Goal: Transaction & Acquisition: Purchase product/service

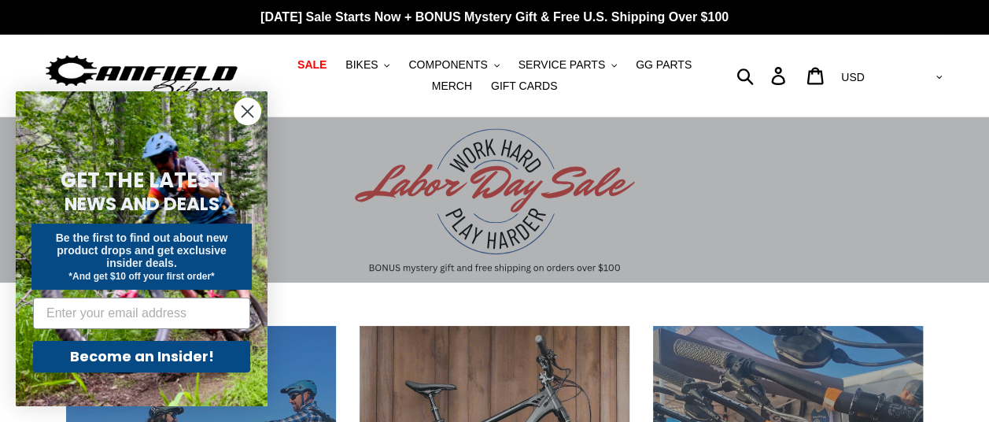
click at [250, 110] on circle "Close dialog" at bounding box center [248, 111] width 26 height 26
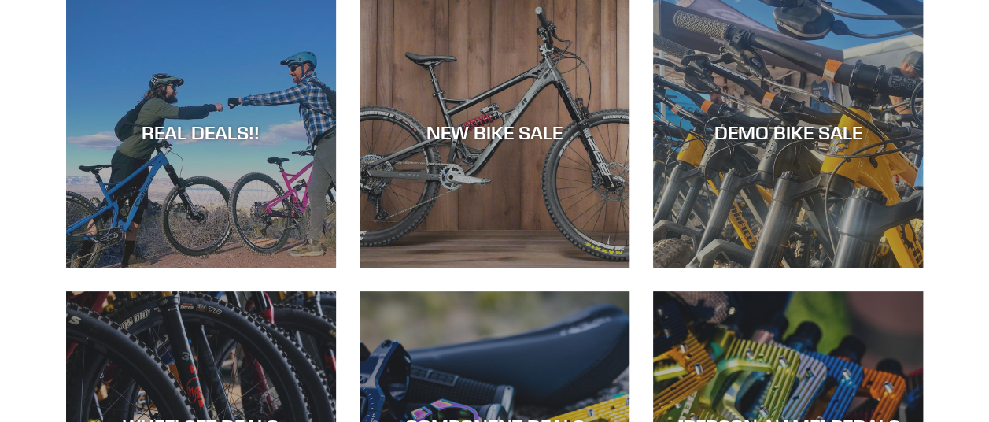
scroll to position [315, 0]
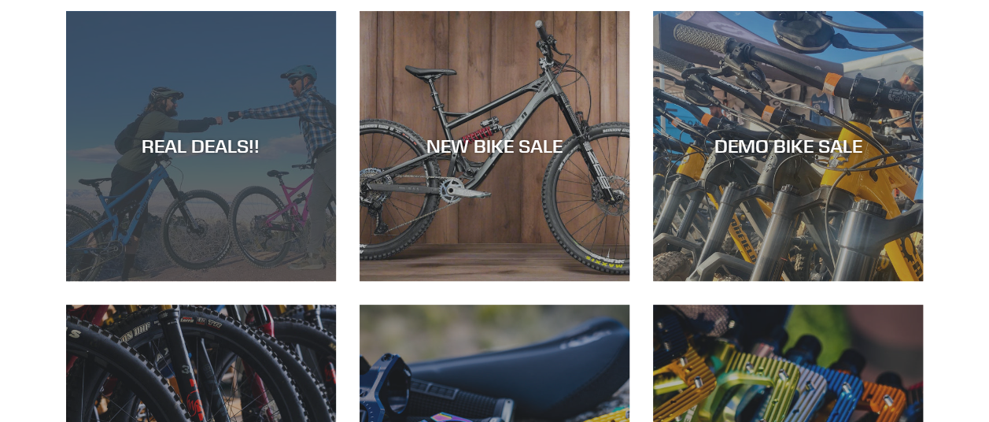
click at [200, 137] on div "REAL DEALS!!" at bounding box center [201, 146] width 270 height 23
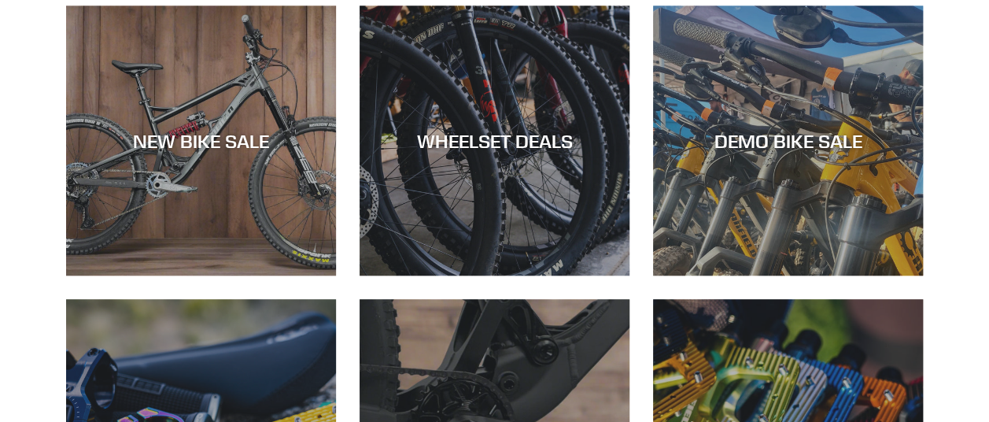
scroll to position [446, 0]
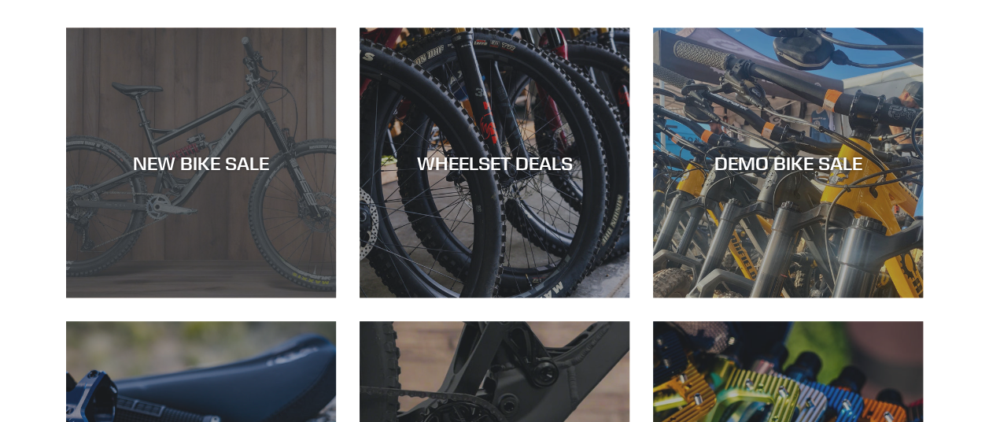
click at [213, 164] on div "NEW BIKE SALE" at bounding box center [201, 162] width 270 height 23
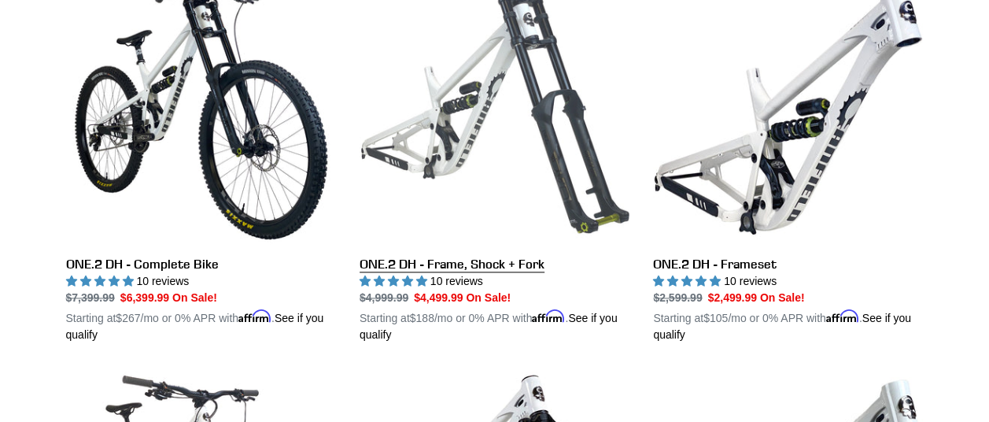
scroll to position [866, 0]
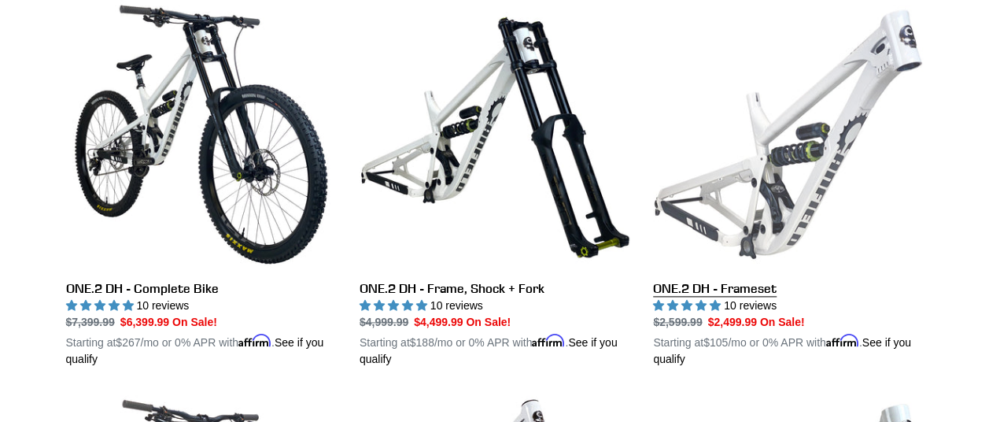
click at [775, 195] on link "ONE.2 DH - Frameset" at bounding box center [788, 183] width 270 height 368
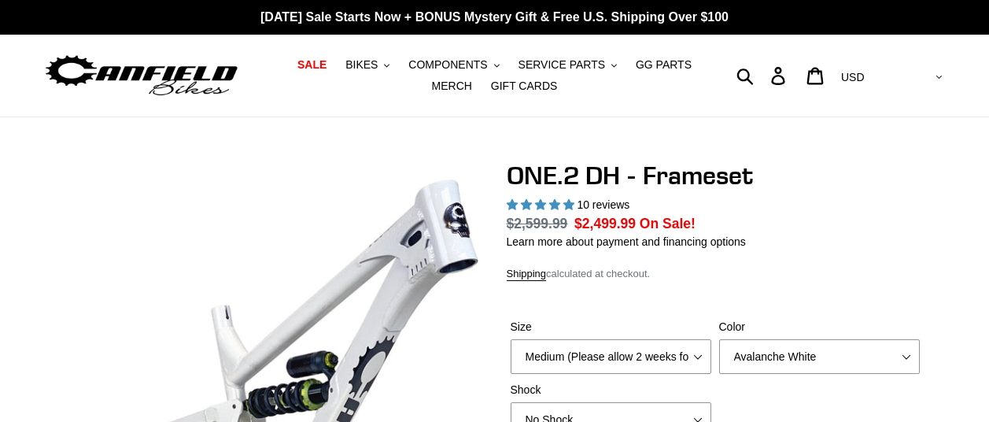
select select "highest-rating"
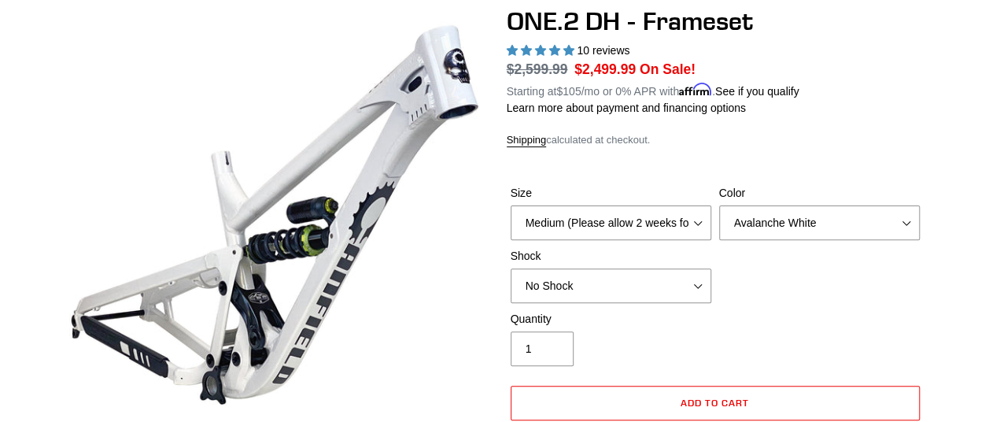
scroll to position [157, 0]
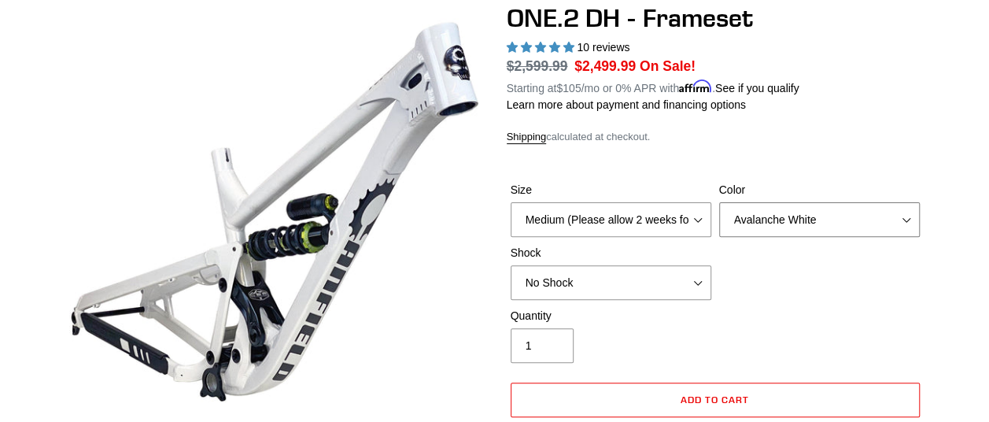
click at [783, 233] on select "Avalanche White Bentonite Grey" at bounding box center [819, 219] width 201 height 35
select select "Bentonite Grey"
click at [719, 212] on select "Avalanche White Bentonite Grey" at bounding box center [819, 219] width 201 height 35
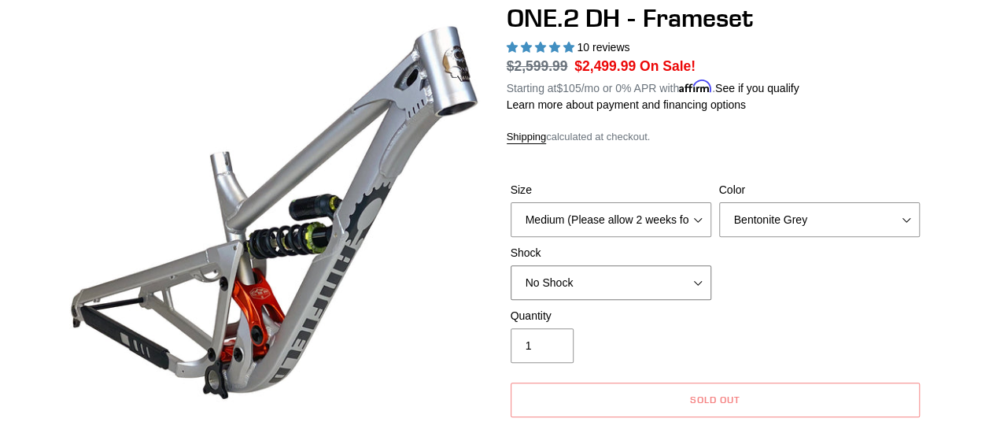
click at [686, 293] on select "No Shock Fox DHX2 Coil RockShox Vivid Coil EXT Storia LOK V3 (Custom Order)" at bounding box center [611, 282] width 201 height 35
click at [511, 275] on select "No Shock Fox DHX2 Coil RockShox Vivid Coil EXT Storia LOK V3 (Custom Order)" at bounding box center [611, 282] width 201 height 35
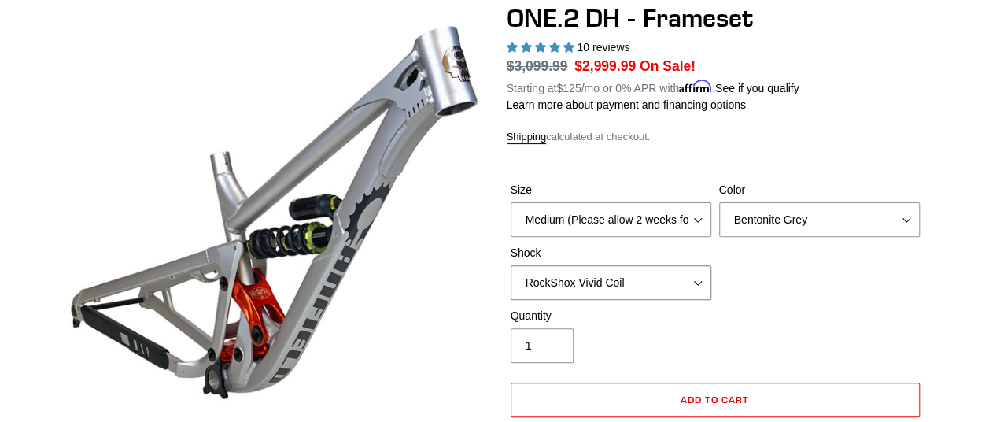
click at [641, 295] on select "No Shock Fox DHX2 Coil RockShox Vivid Coil EXT Storia LOK V3 (Custom Order)" at bounding box center [611, 282] width 201 height 35
click at [511, 275] on select "No Shock Fox DHX2 Coil RockShox Vivid Coil EXT Storia LOK V3 (Custom Order)" at bounding box center [611, 282] width 201 height 35
click at [695, 294] on select "No Shock Fox DHX2 Coil RockShox Vivid Coil EXT Storia LOK V3 (Custom Order)" at bounding box center [611, 282] width 201 height 35
click at [511, 275] on select "No Shock Fox DHX2 Coil RockShox Vivid Coil EXT Storia LOK V3 (Custom Order)" at bounding box center [611, 282] width 201 height 35
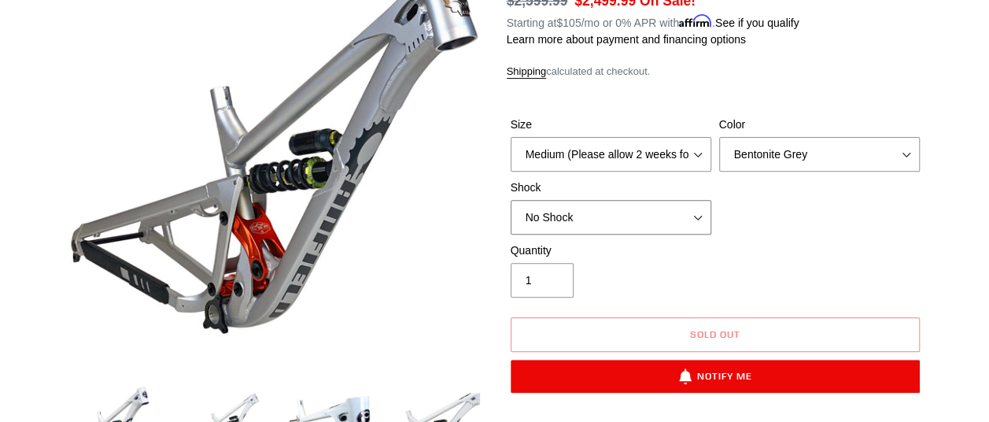
scroll to position [209, 0]
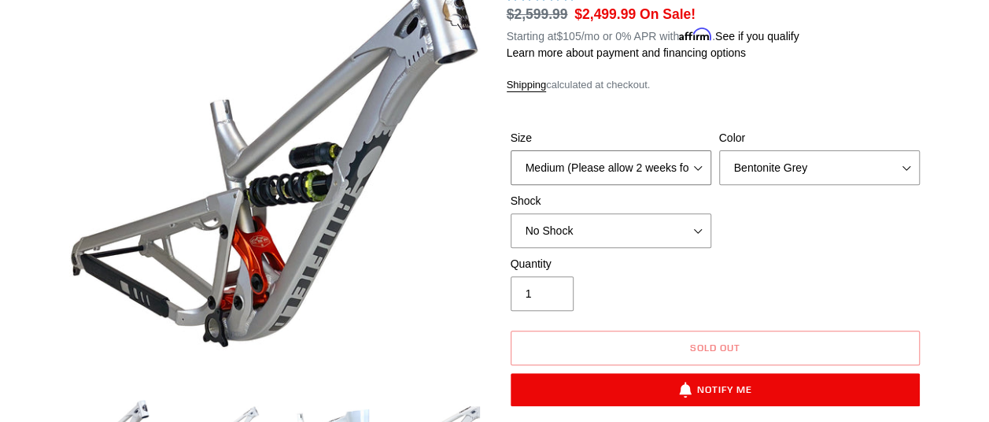
click at [699, 177] on select "Medium (Please allow 2 weeks for delivery) Large (Sold Out)" at bounding box center [611, 167] width 201 height 35
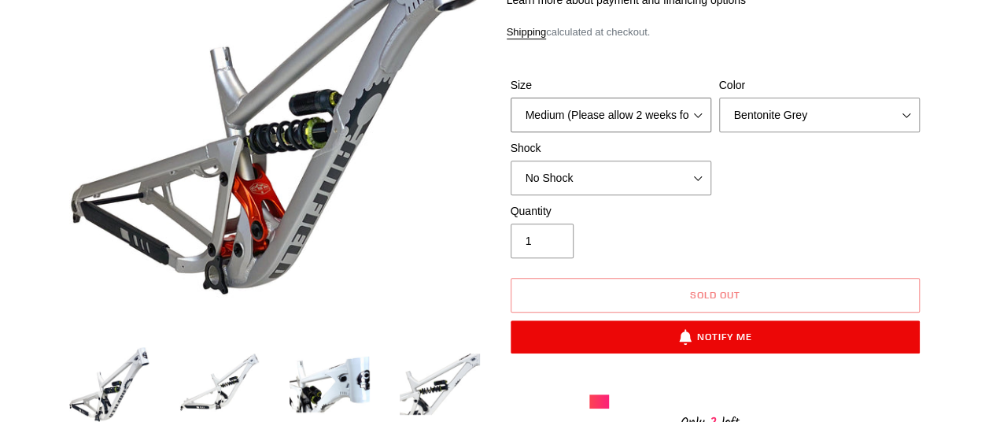
scroll to position [236, 0]
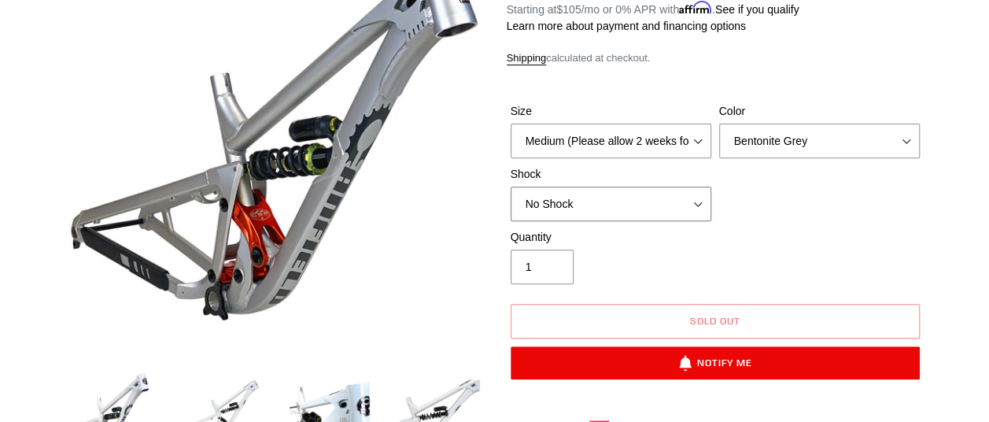
click at [693, 214] on select "No Shock Fox DHX2 Coil RockShox Vivid Coil EXT Storia LOK V3 (Custom Order)" at bounding box center [611, 204] width 201 height 35
select select "RockShox Vivid Coil"
click at [511, 196] on select "No Shock Fox DHX2 Coil RockShox Vivid Coil EXT Storia LOK V3 (Custom Order)" at bounding box center [611, 204] width 201 height 35
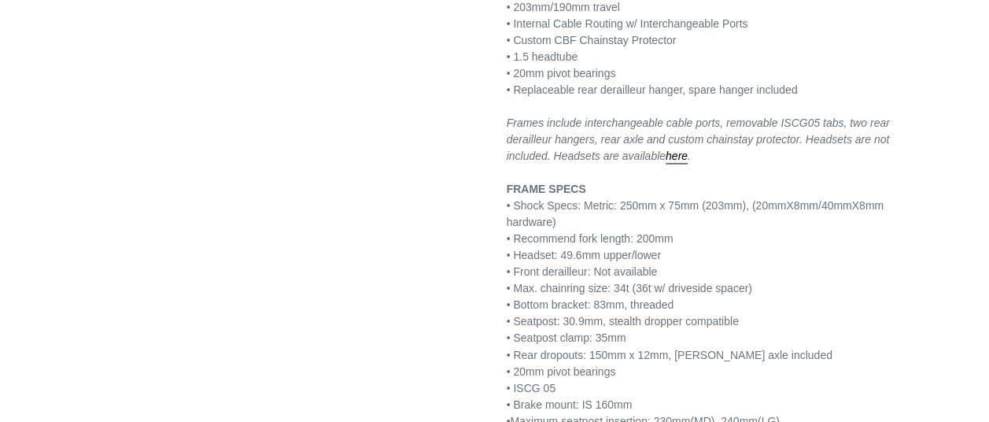
scroll to position [1128, 0]
